Goal: Information Seeking & Learning: Compare options

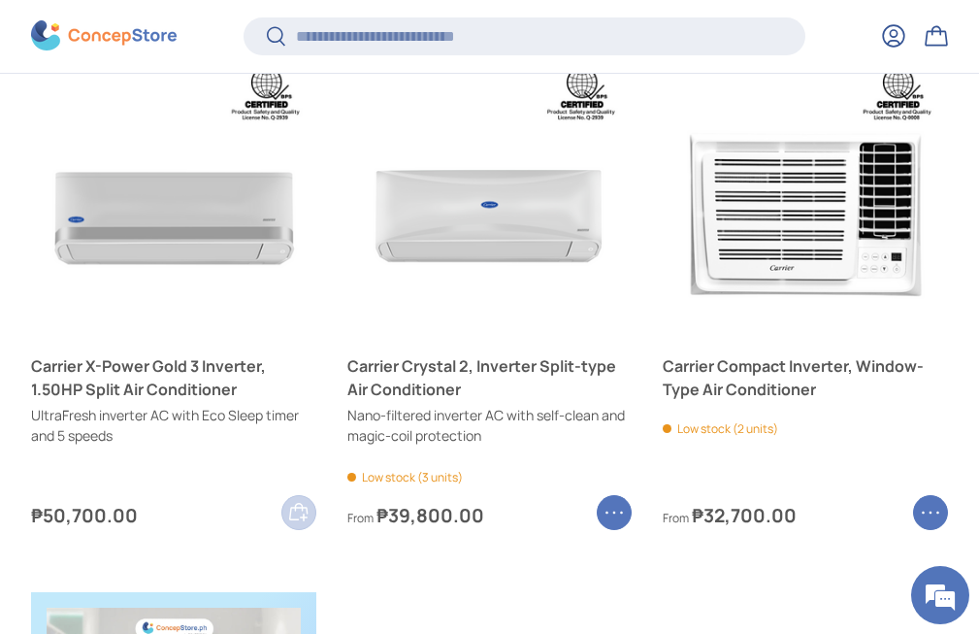
scroll to position [772, 0]
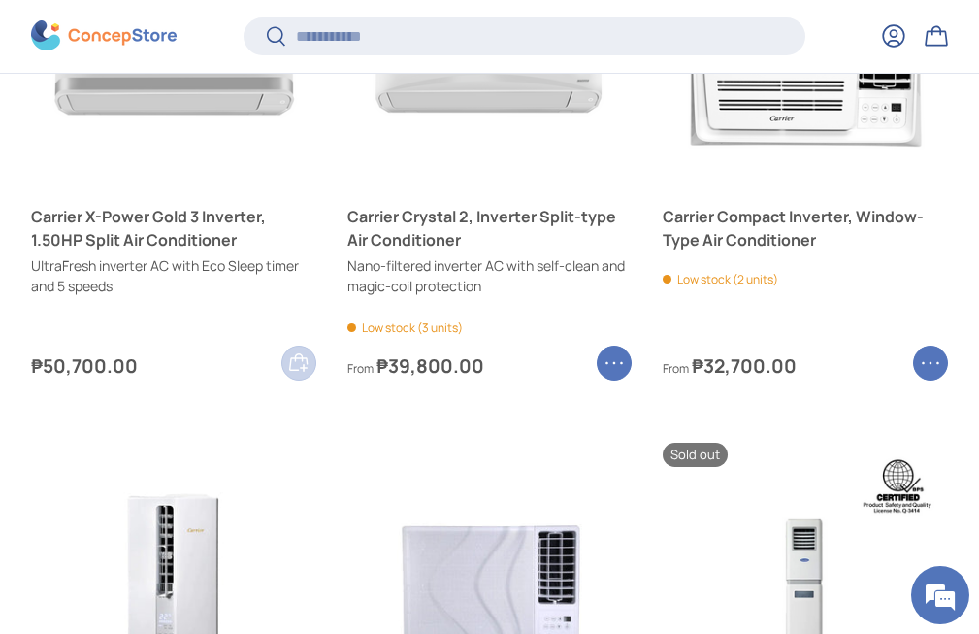
scroll to position [1119, 0]
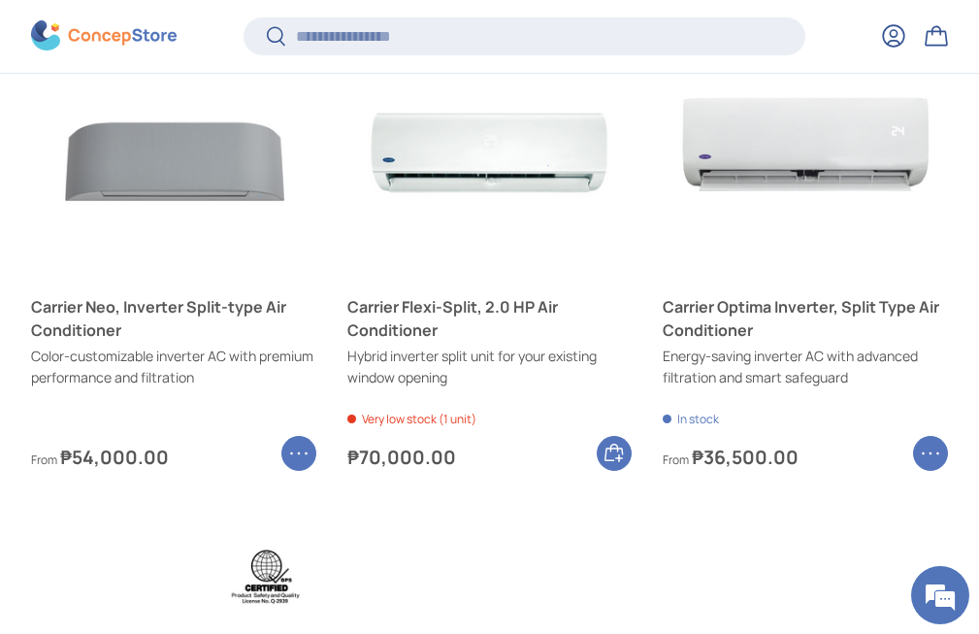
scroll to position [1377, 0]
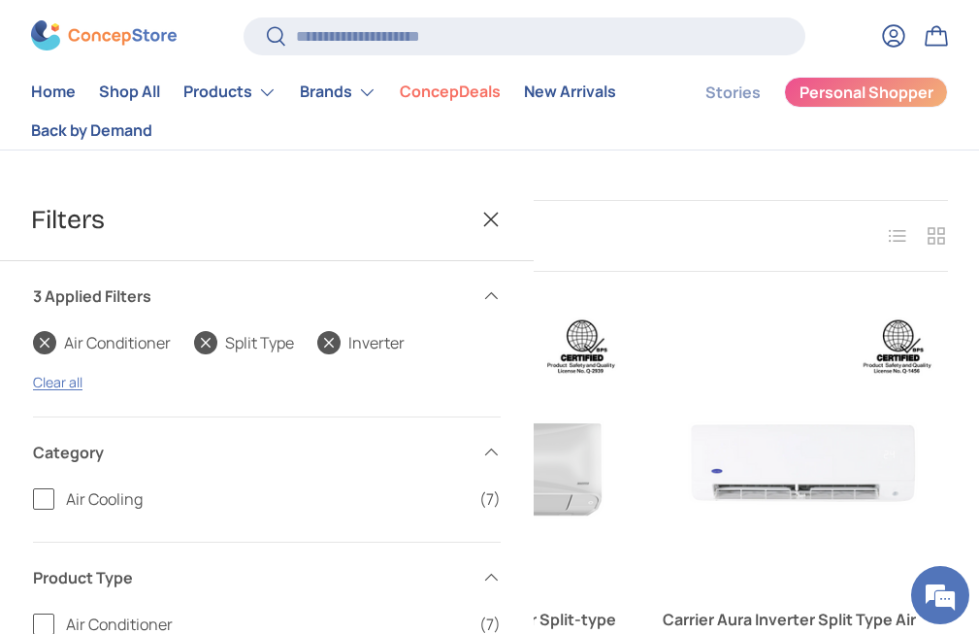
scroll to position [601, 0]
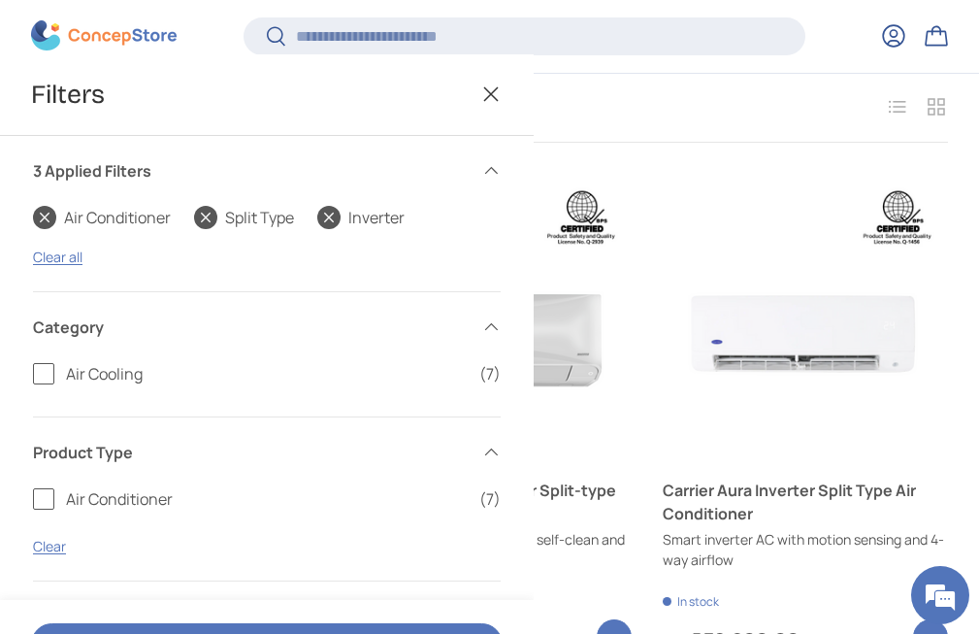
click at [316, 478] on link "Carrier X-Power Gold 3 Inverter, 1.50HP Split Air Conditioner" at bounding box center [173, 501] width 285 height 47
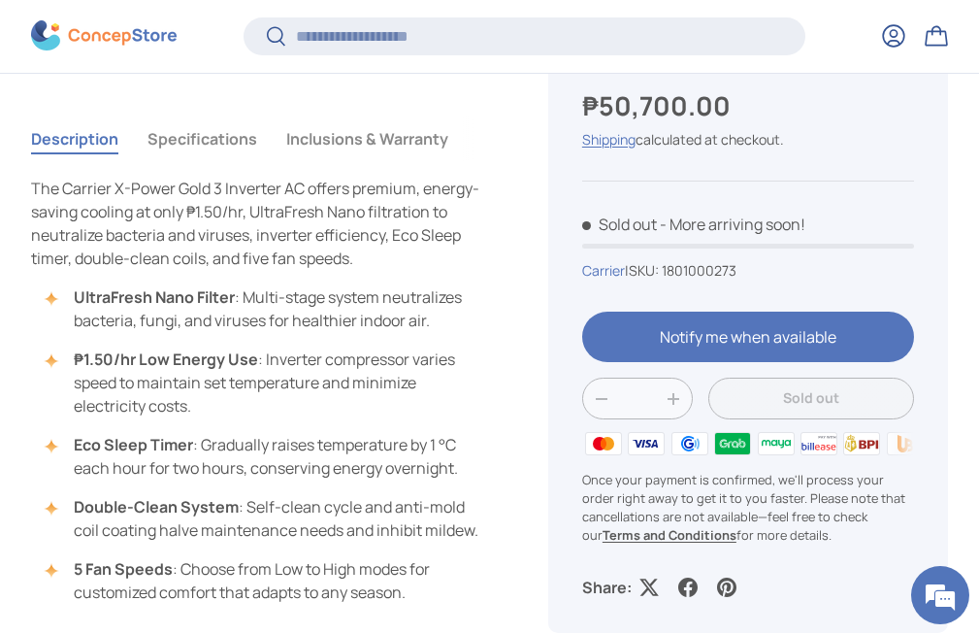
scroll to position [772, 0]
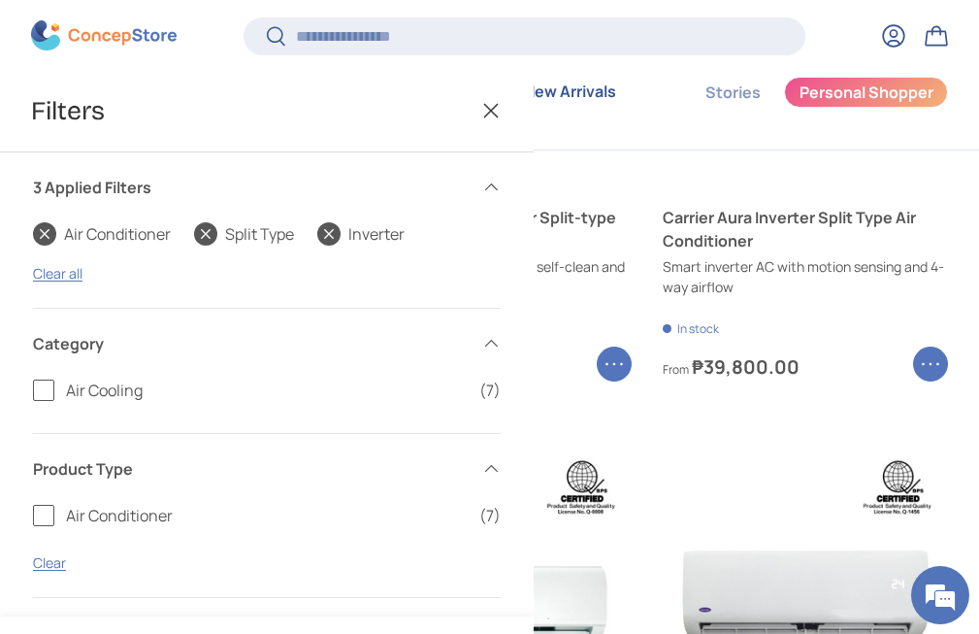
scroll to position [472, 0]
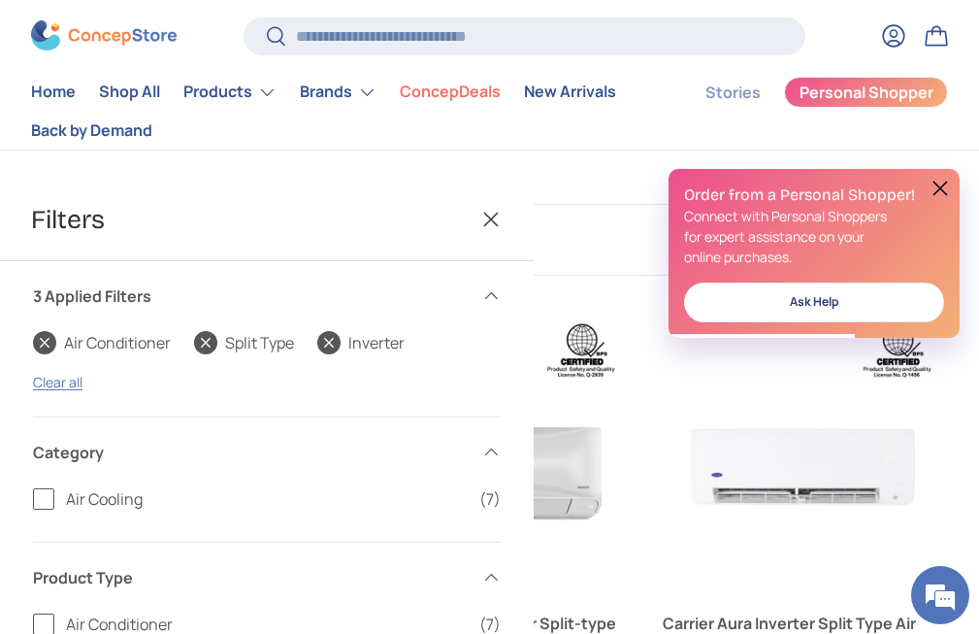
click at [49, 354] on link "Air Conditioner" at bounding box center [102, 342] width 138 height 23
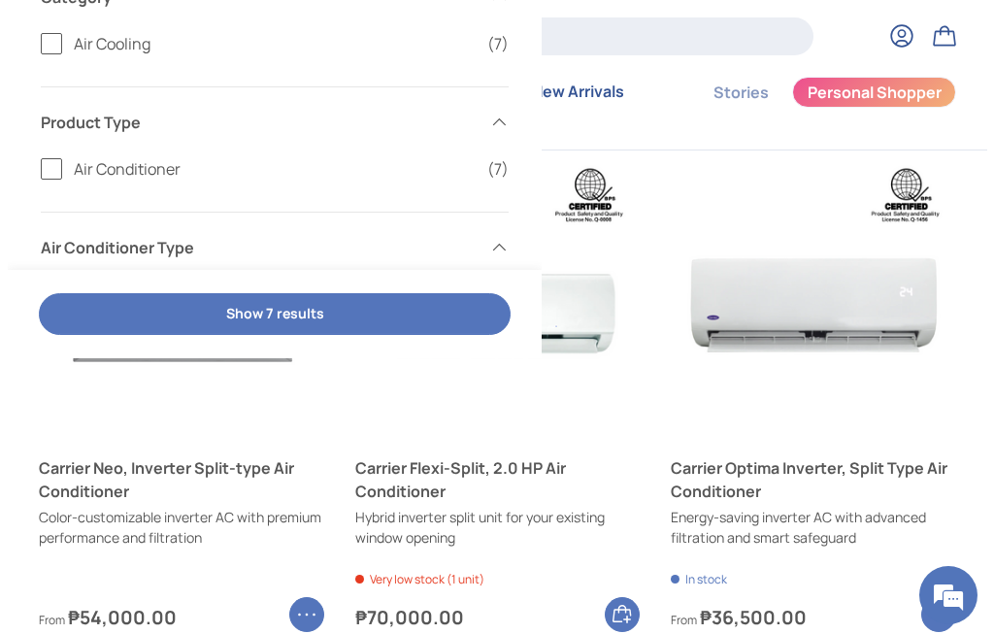
scroll to position [860, 0]
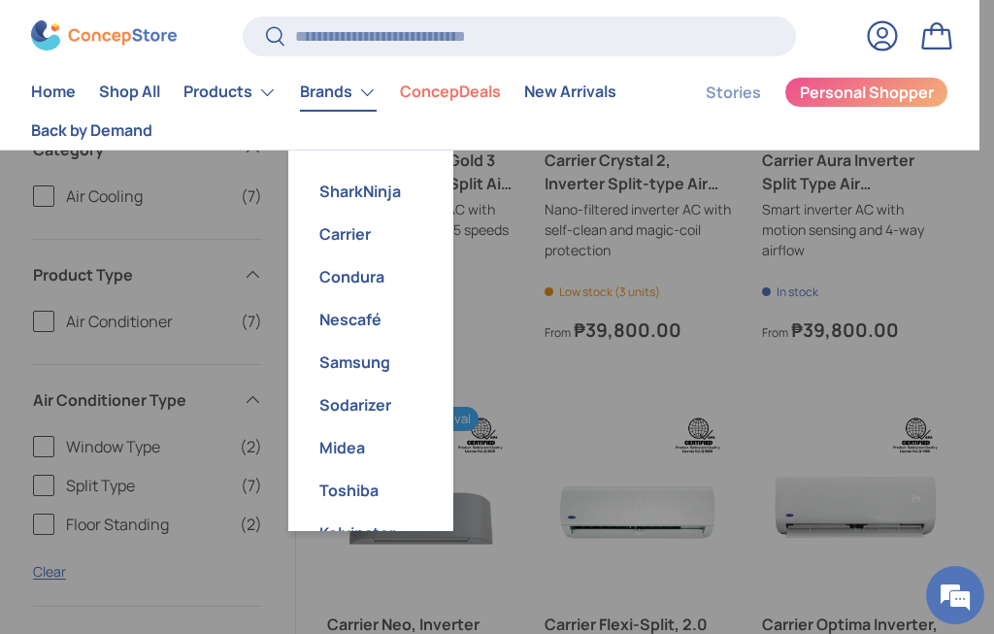
click at [375, 92] on link "Brands" at bounding box center [338, 92] width 77 height 39
click at [352, 232] on link "Carrier" at bounding box center [371, 234] width 142 height 43
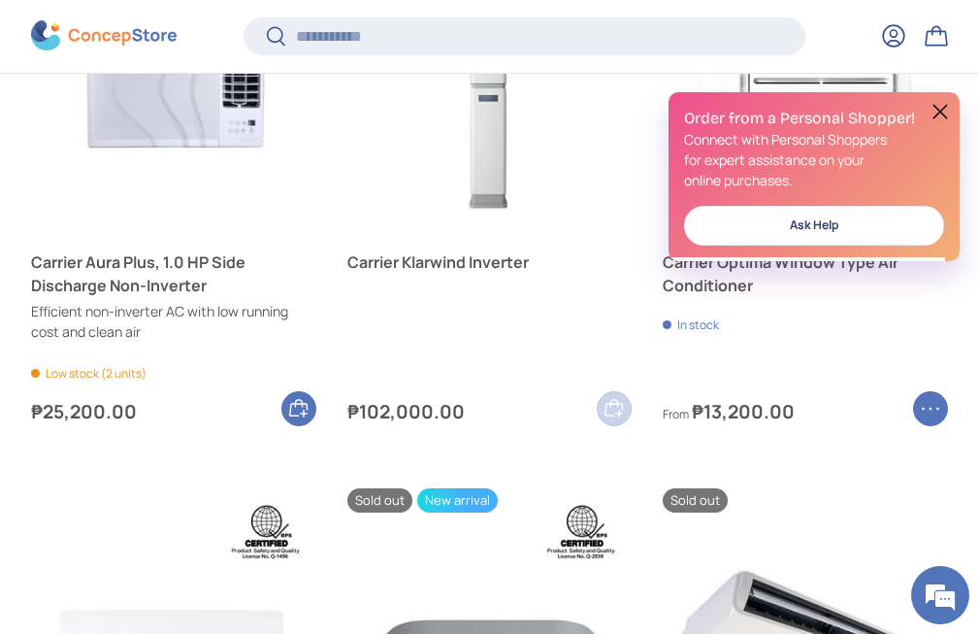
scroll to position [1937, 0]
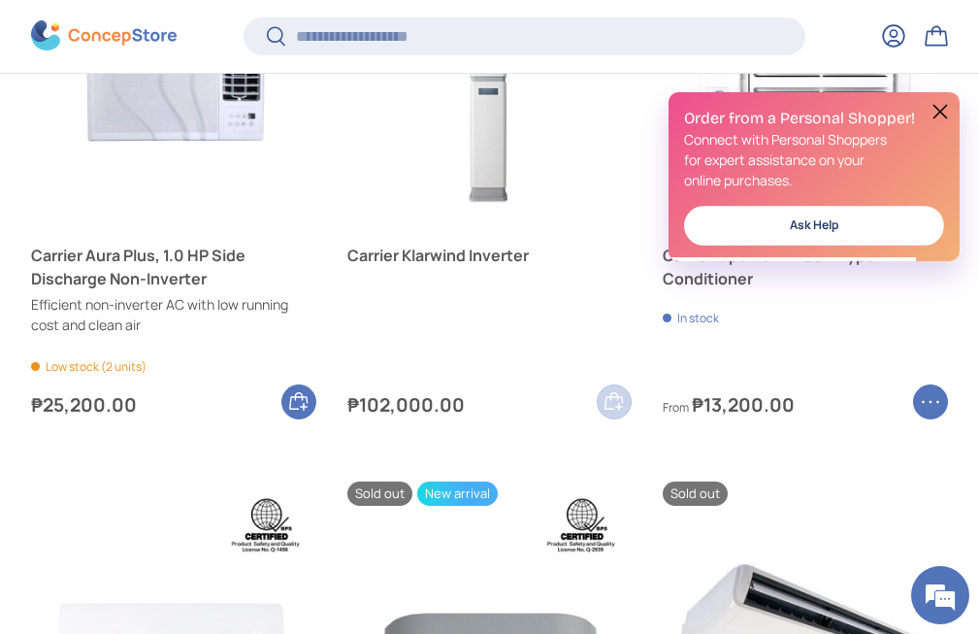
click at [65, 227] on button "Show more" at bounding box center [68, 218] width 70 height 18
click at [49, 302] on label "3.0 HP and Up (11)" at bounding box center [267, 289] width 468 height 23
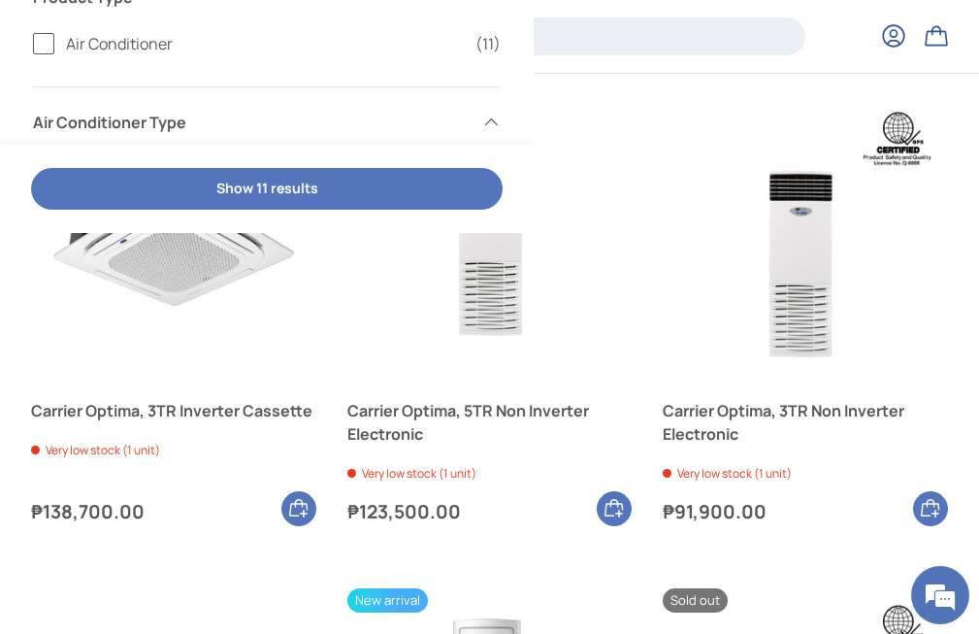
scroll to position [1248, 0]
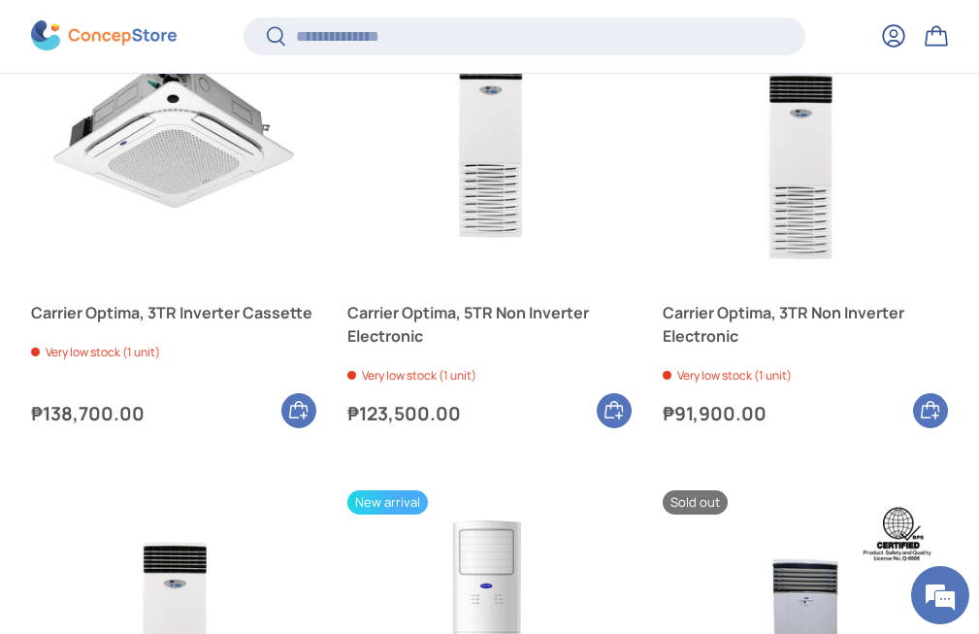
click at [44, 61] on label "Inverter (2)" at bounding box center [267, 49] width 468 height 23
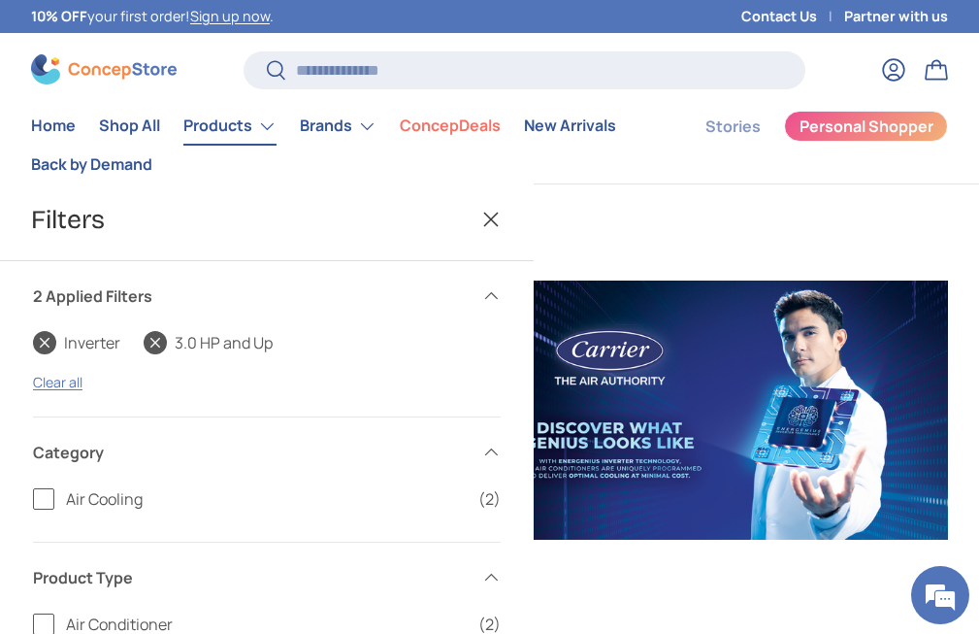
click at [252, 140] on link "Products" at bounding box center [229, 126] width 93 height 39
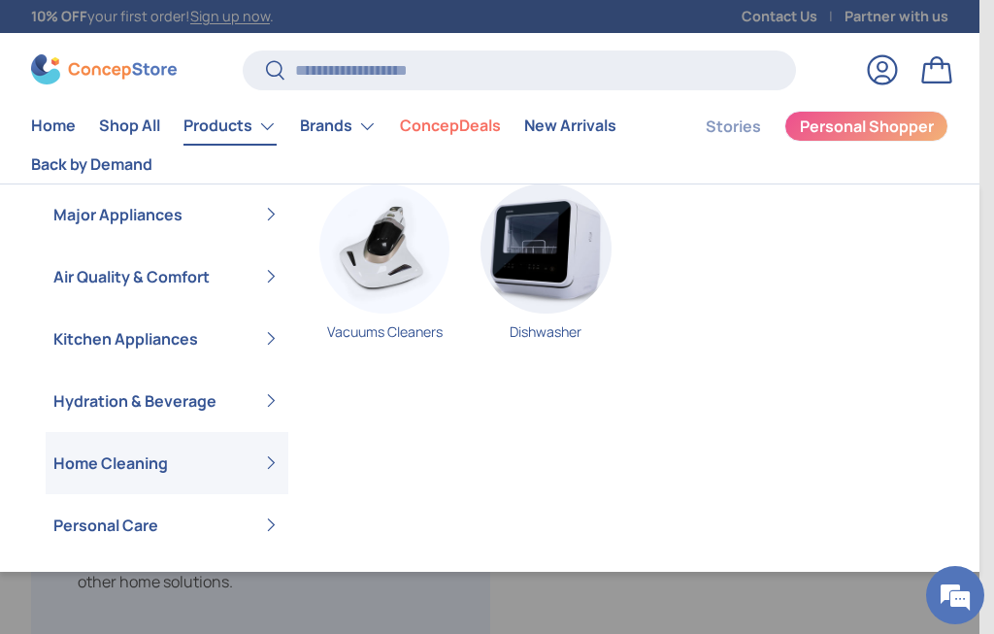
scroll to position [48, 0]
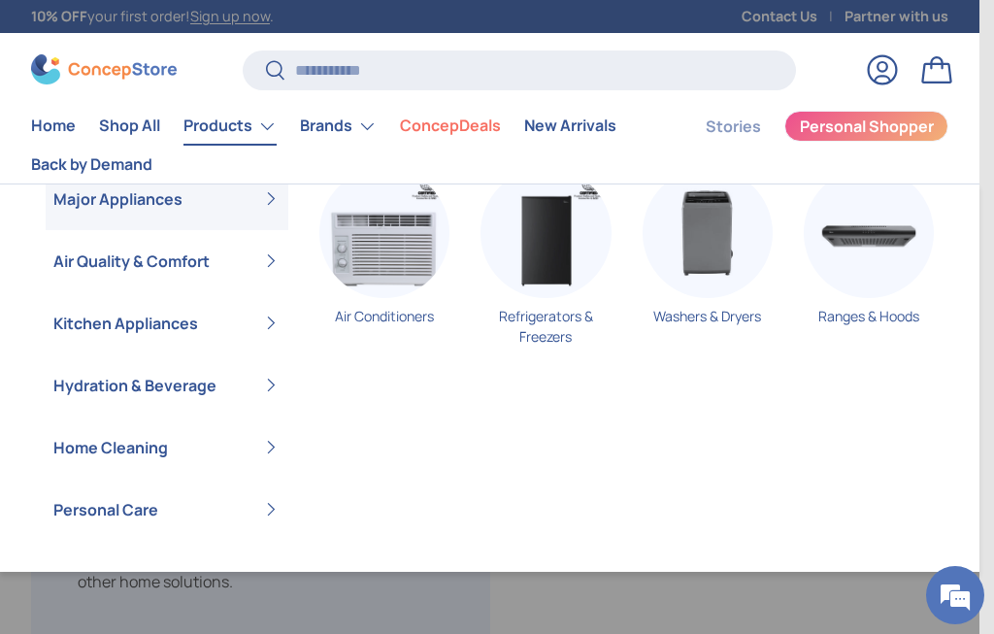
click at [264, 126] on link "Products" at bounding box center [229, 126] width 93 height 39
click at [351, 311] on link "Air Conditioners" at bounding box center [384, 254] width 130 height 172
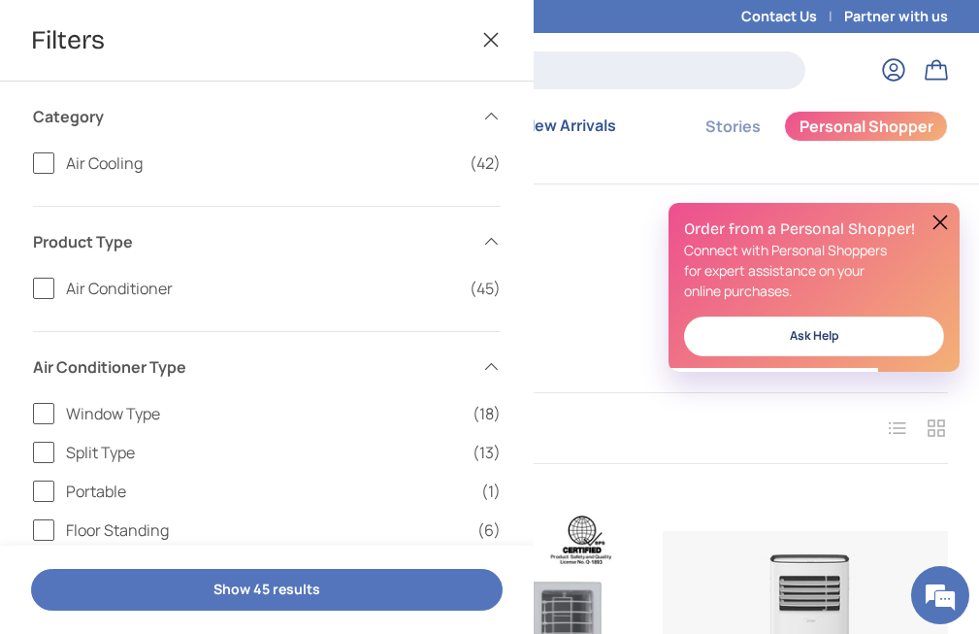
click at [934, 213] on button at bounding box center [940, 222] width 23 height 23
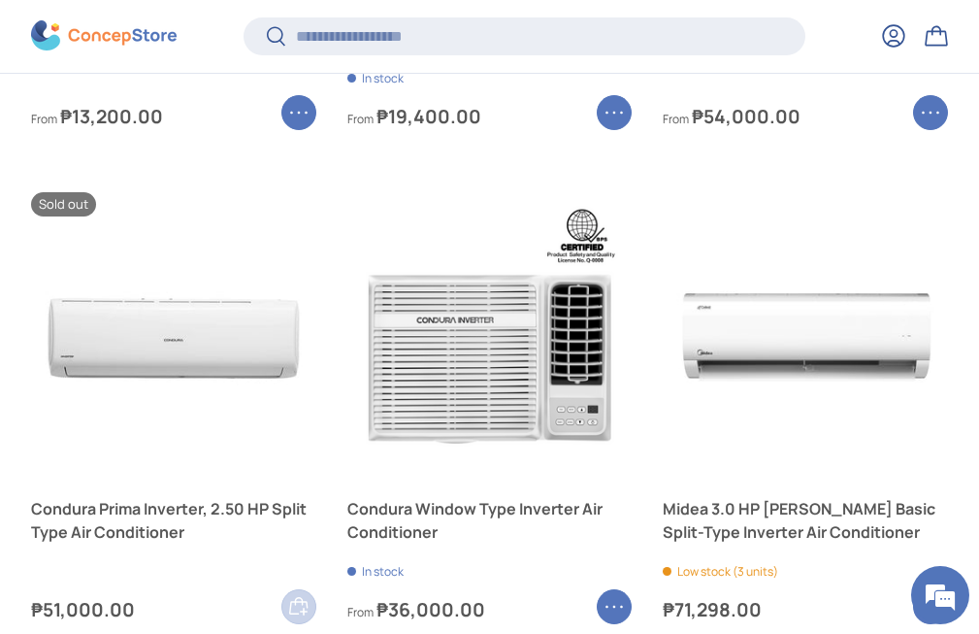
scroll to position [2972, 0]
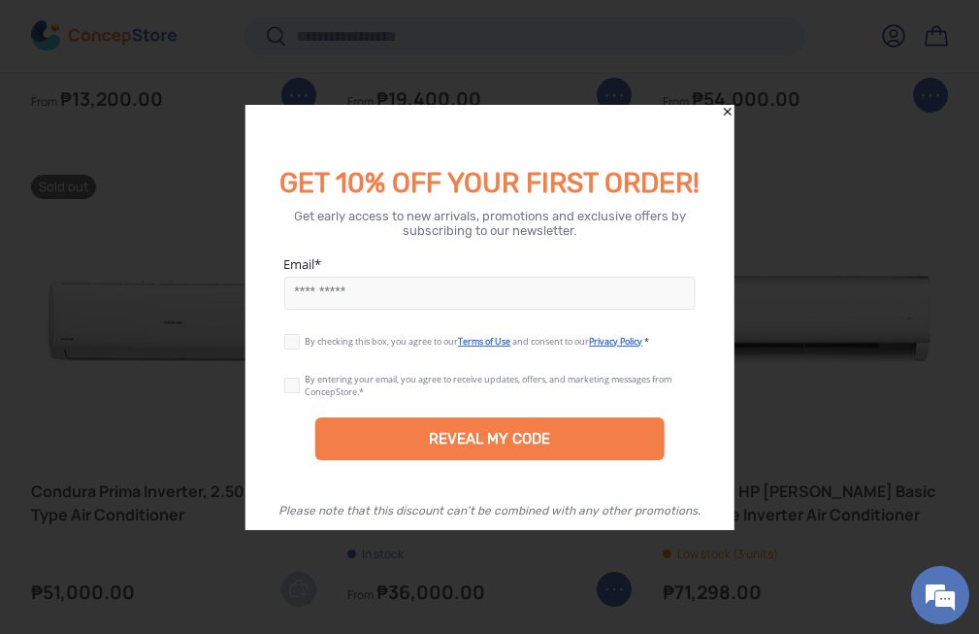
click at [729, 112] on icon "Close" at bounding box center [728, 111] width 8 height 8
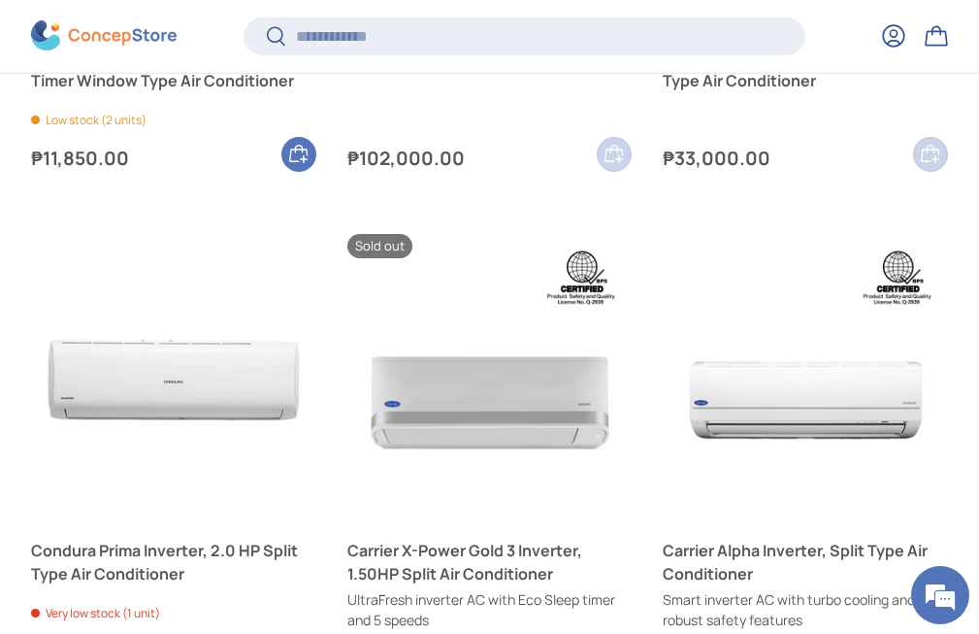
scroll to position [4007, 0]
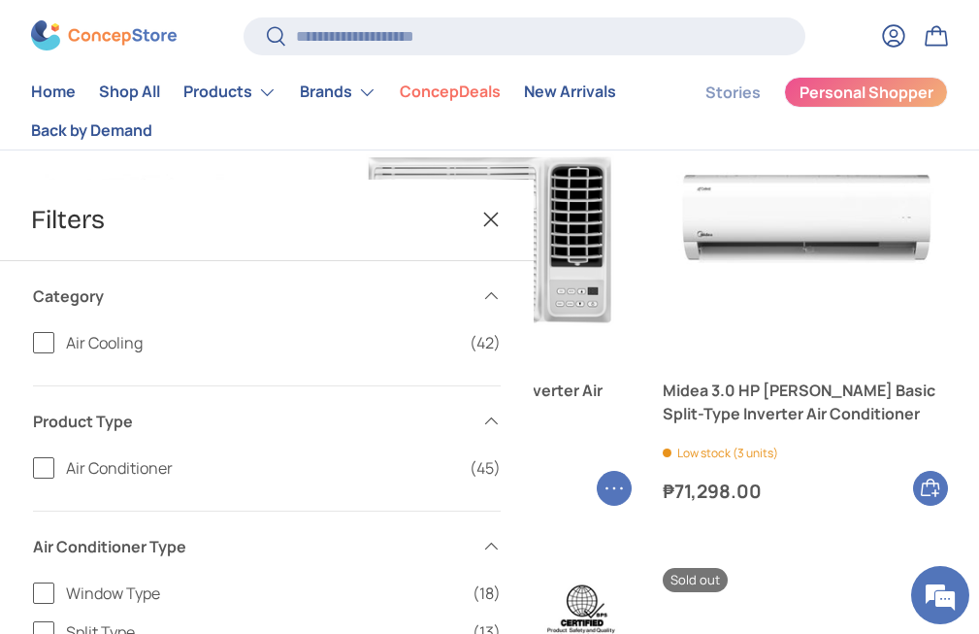
scroll to position [2682, 0]
